Goal: Find specific page/section: Find specific page/section

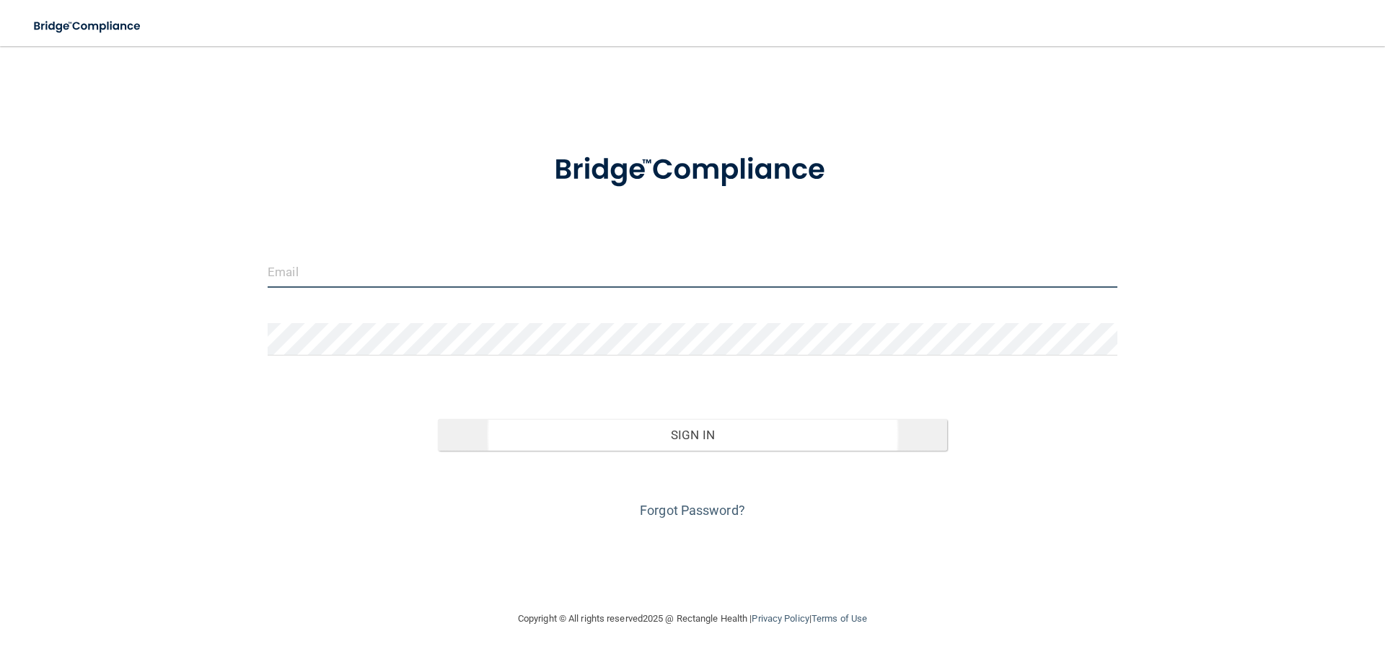
type input "[EMAIL_ADDRESS][DOMAIN_NAME]"
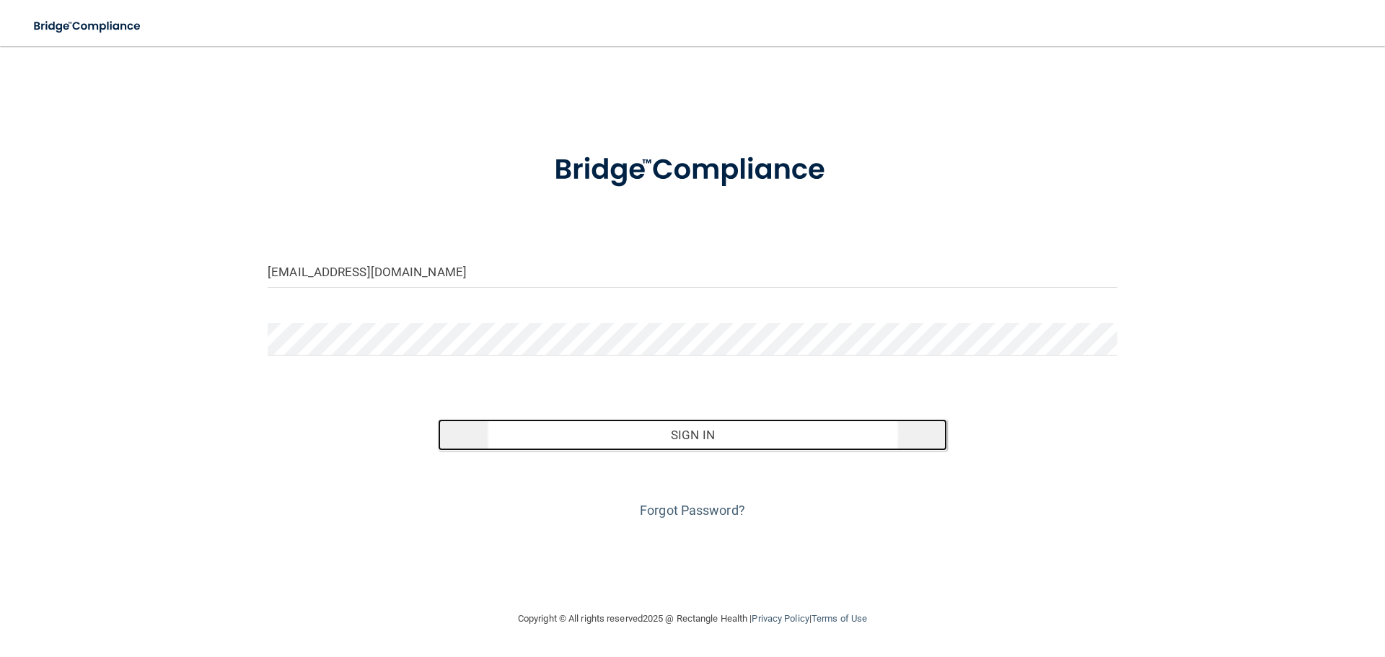
click at [693, 433] on button "Sign In" at bounding box center [693, 435] width 510 height 32
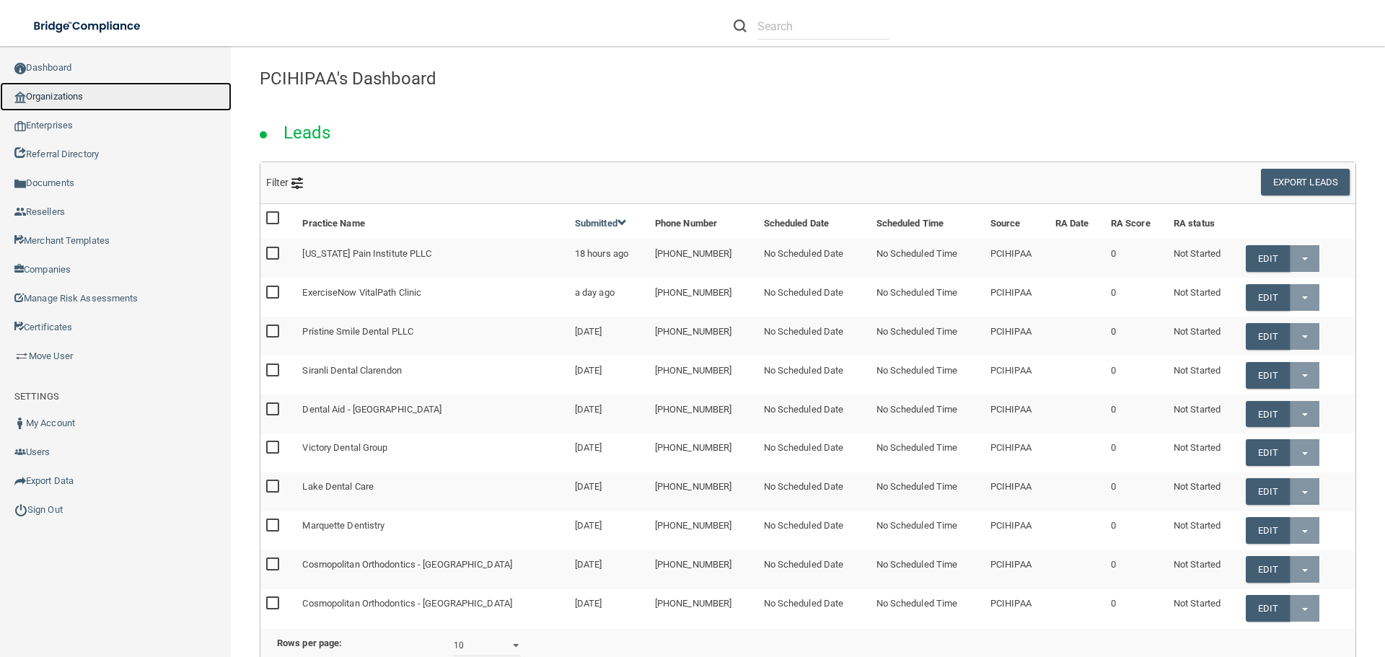
click at [57, 95] on link "Organizations" at bounding box center [116, 96] width 232 height 29
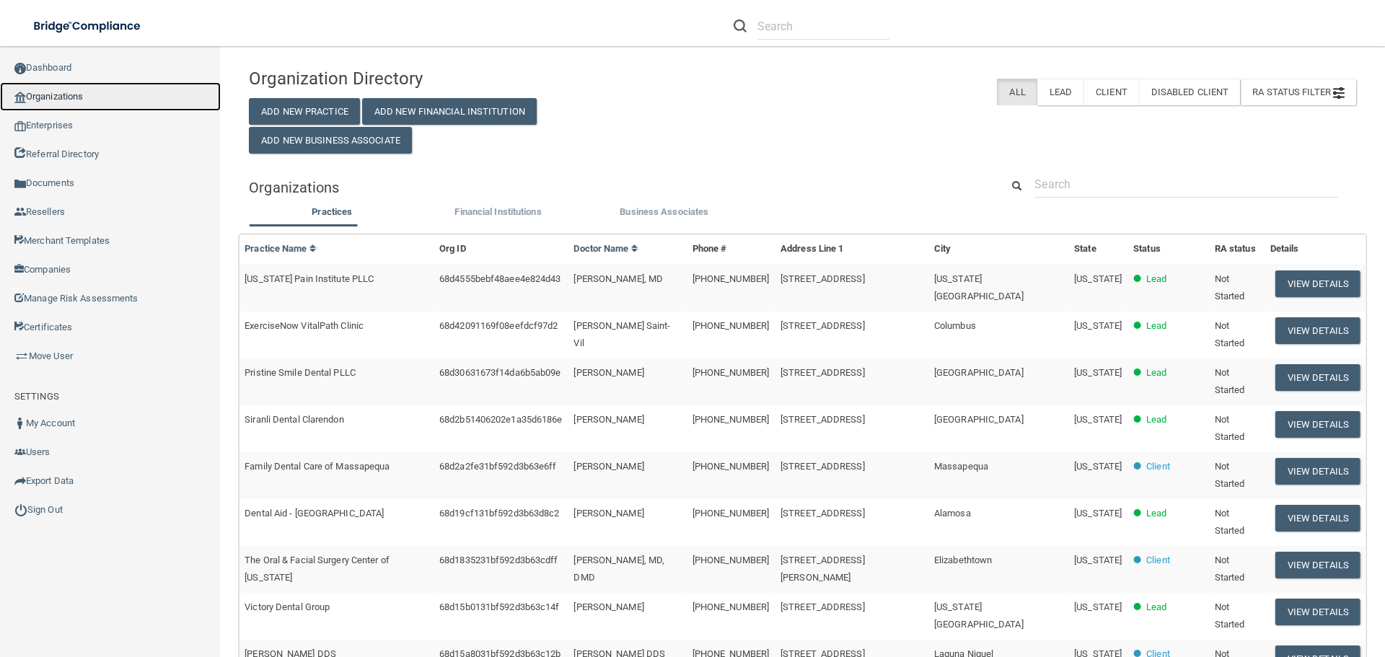
click at [60, 91] on link "Organizations" at bounding box center [110, 96] width 221 height 29
click at [58, 98] on link "Organizations" at bounding box center [110, 96] width 221 height 29
click at [789, 25] on input "text" at bounding box center [824, 26] width 132 height 27
paste input "[PERSON_NAME] Dental"
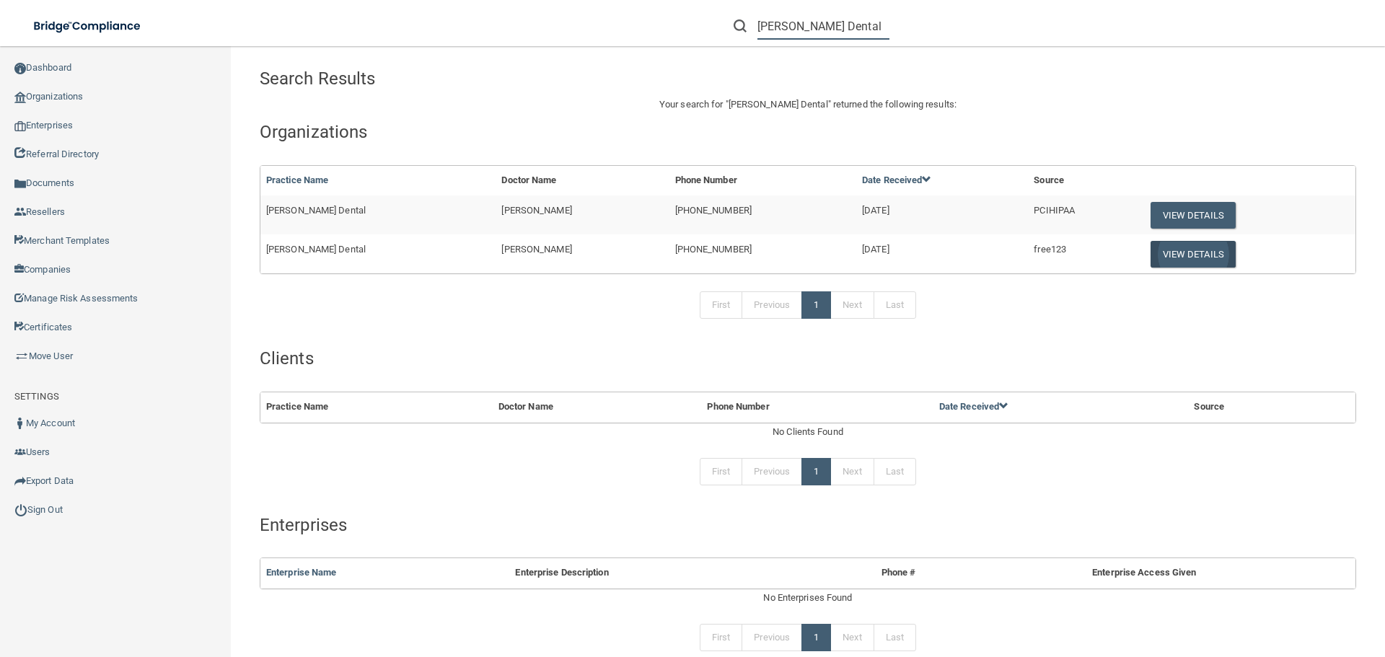
type input "[PERSON_NAME] Dental"
click at [1169, 253] on button "View Details" at bounding box center [1193, 254] width 85 height 27
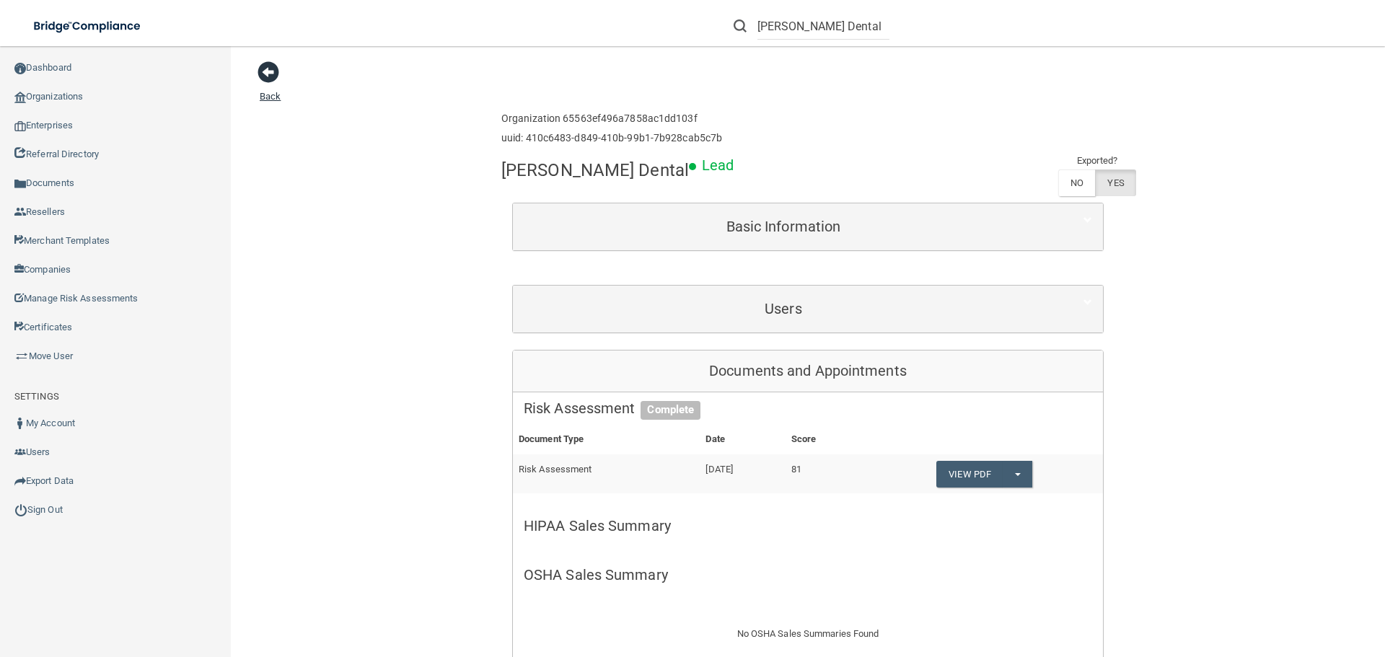
click at [263, 71] on span at bounding box center [269, 72] width 22 height 22
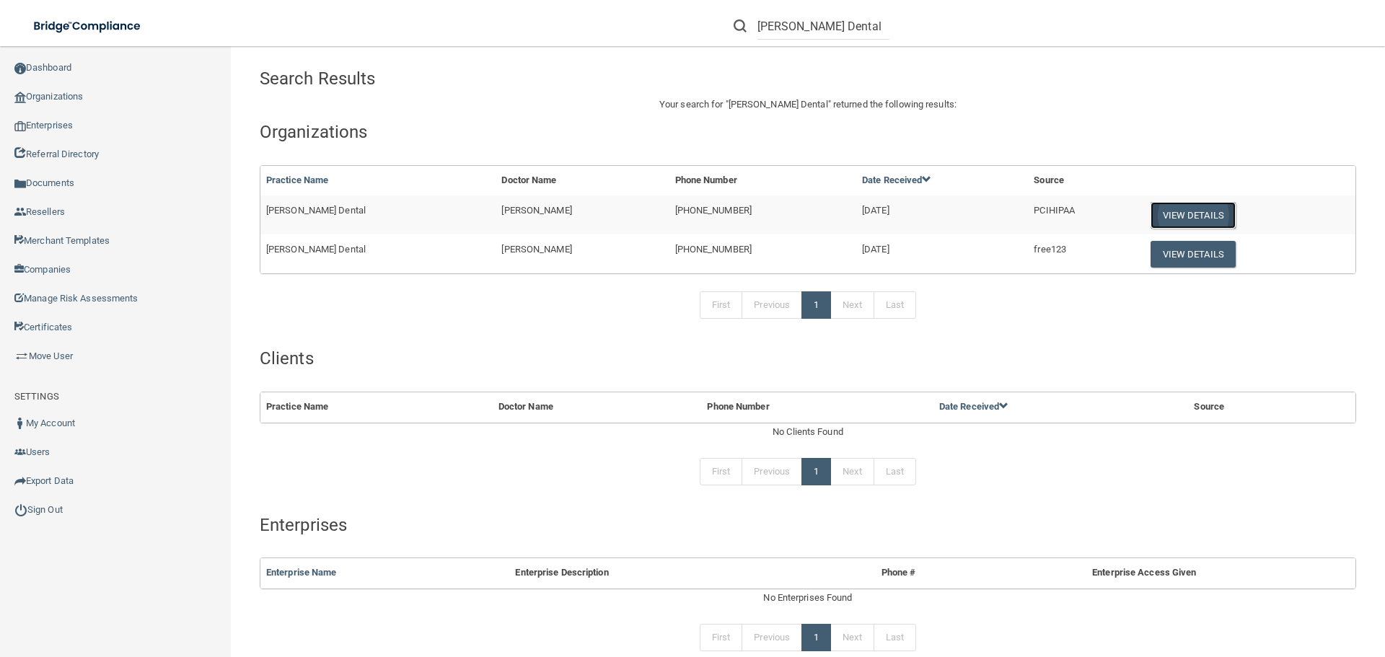
click at [1186, 212] on button "View Details" at bounding box center [1193, 215] width 85 height 27
